Goal: Task Accomplishment & Management: Complete application form

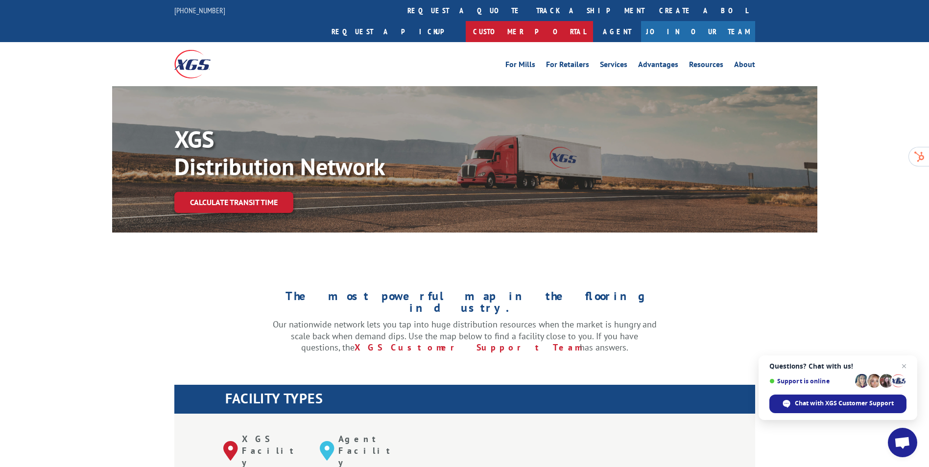
click at [593, 21] on link "Customer Portal" at bounding box center [529, 31] width 127 height 21
click at [698, 61] on link "Resources" at bounding box center [706, 66] width 34 height 11
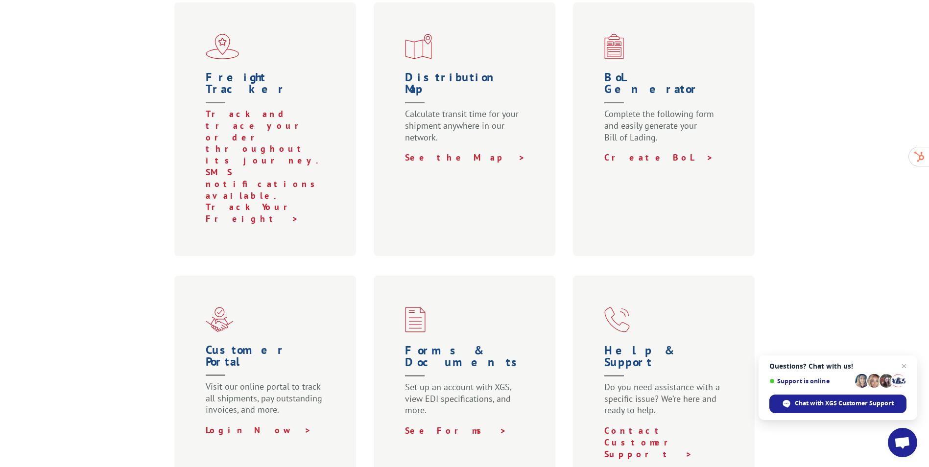
scroll to position [392, 0]
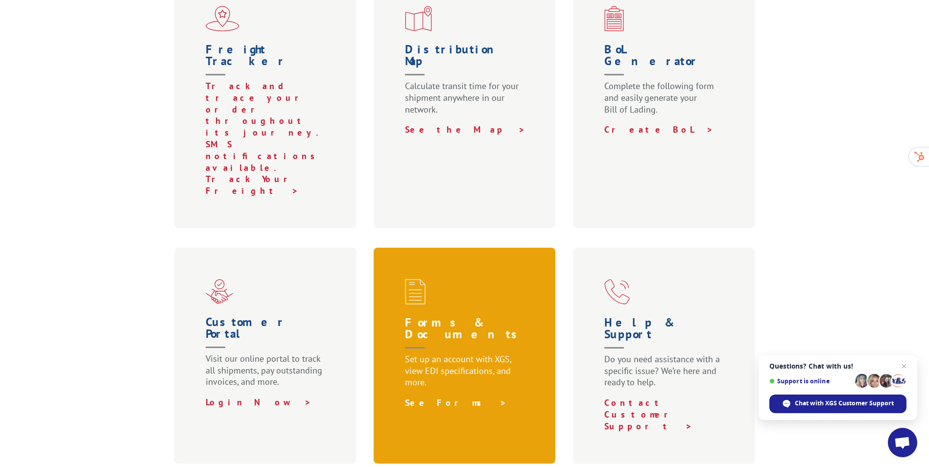
click at [441, 397] on link "See Forms >" at bounding box center [456, 402] width 102 height 11
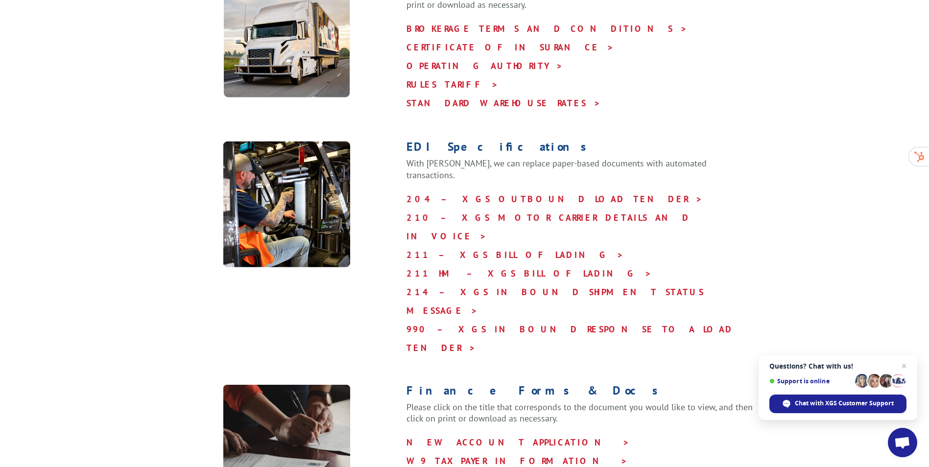
scroll to position [392, 0]
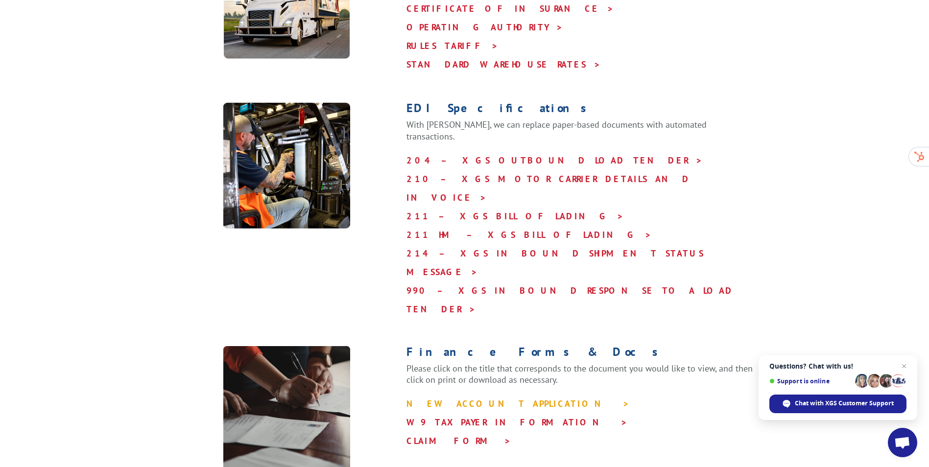
click at [483, 398] on link "NEW ACCOUNT APPLICATION >" at bounding box center [517, 403] width 223 height 11
